Goal: Information Seeking & Learning: Find specific fact

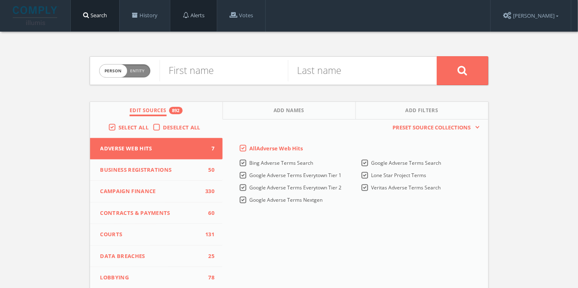
click at [201, 18] on link "Alerts" at bounding box center [193, 15] width 46 height 31
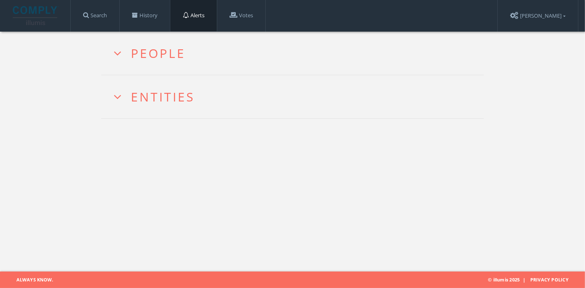
click at [116, 55] on icon at bounding box center [117, 53] width 9 height 12
click at [119, 52] on icon at bounding box center [117, 53] width 9 height 12
click at [106, 21] on link "Search" at bounding box center [95, 15] width 49 height 31
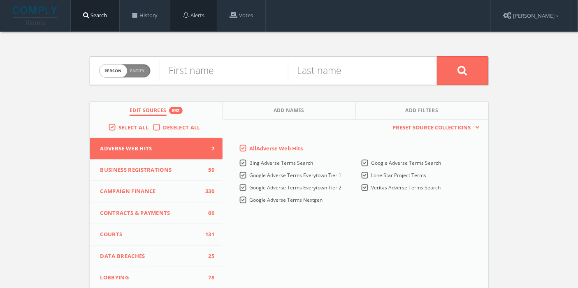
click at [206, 18] on link "Alerts" at bounding box center [193, 15] width 46 height 31
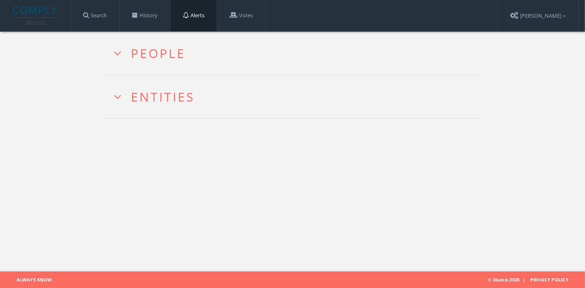
click at [122, 52] on icon at bounding box center [117, 53] width 9 height 12
click at [163, 53] on button "People" at bounding box center [149, 53] width 84 height 43
click at [109, 16] on link "Search" at bounding box center [95, 15] width 49 height 31
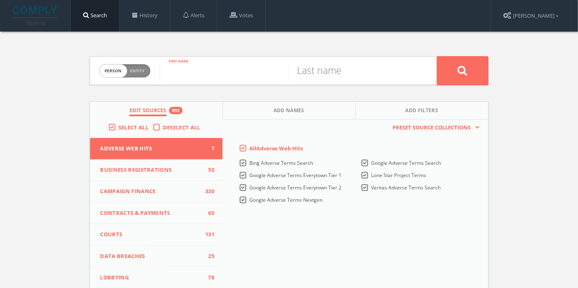
click at [247, 74] on input "text" at bounding box center [224, 70] width 128 height 21
type input "Alex"
type input "Brent"
click at [453, 69] on button at bounding box center [462, 70] width 51 height 29
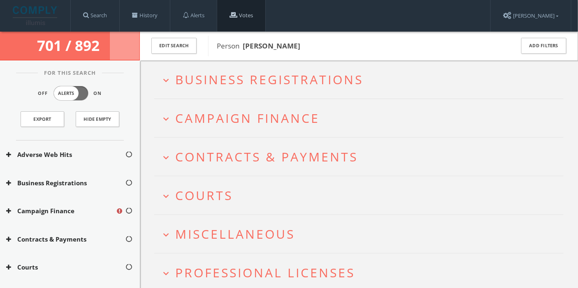
click at [245, 11] on link "Votes" at bounding box center [241, 15] width 48 height 31
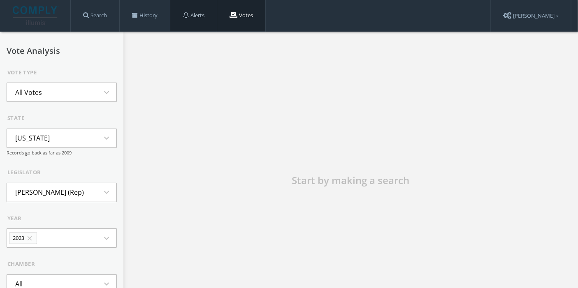
click at [198, 15] on link "Alerts" at bounding box center [193, 15] width 46 height 31
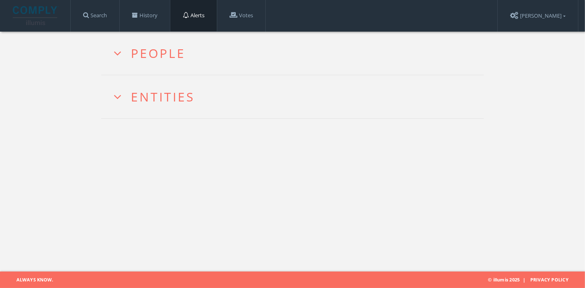
click at [120, 53] on icon at bounding box center [117, 53] width 9 height 12
click at [108, 21] on link "Search" at bounding box center [95, 15] width 49 height 31
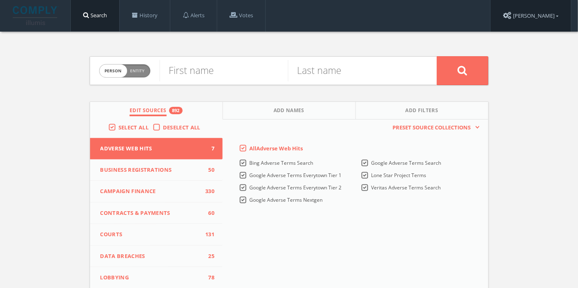
click at [552, 23] on link "[PERSON_NAME]" at bounding box center [530, 16] width 80 height 32
